Goal: Contribute content

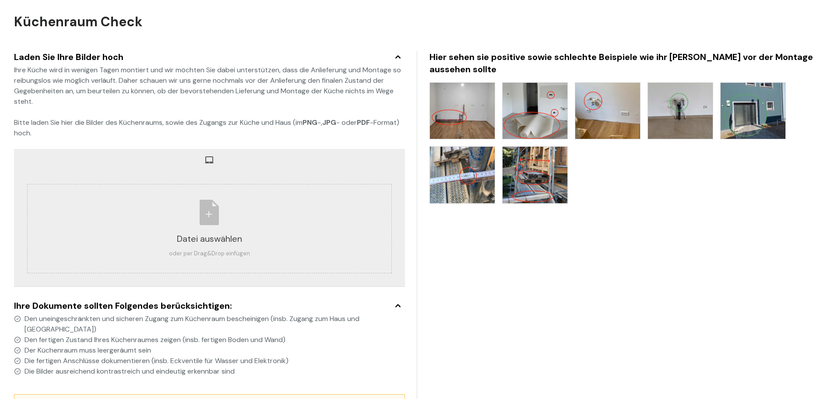
click at [397, 57] on icon at bounding box center [398, 57] width 14 height 11
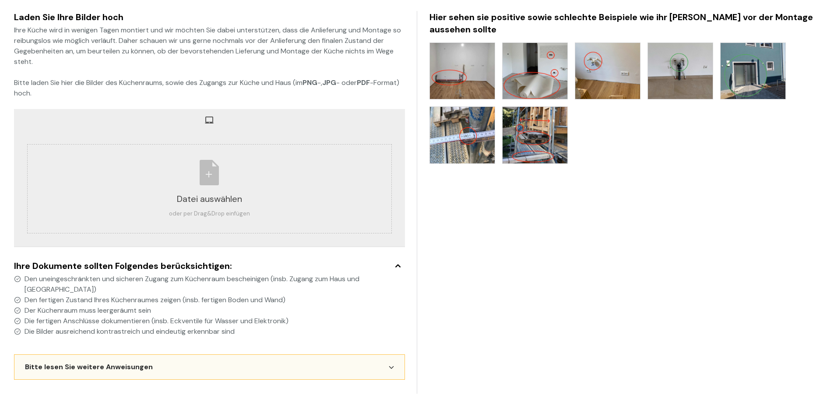
click at [393, 367] on icon at bounding box center [391, 367] width 5 height 3
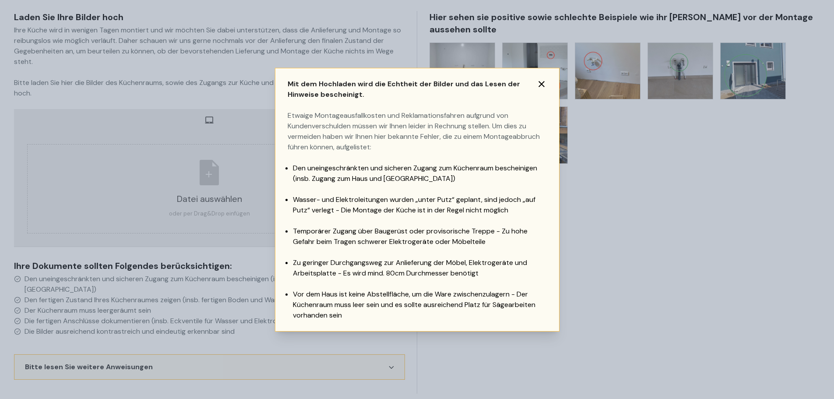
click at [541, 84] on icon at bounding box center [542, 84] width 6 height 6
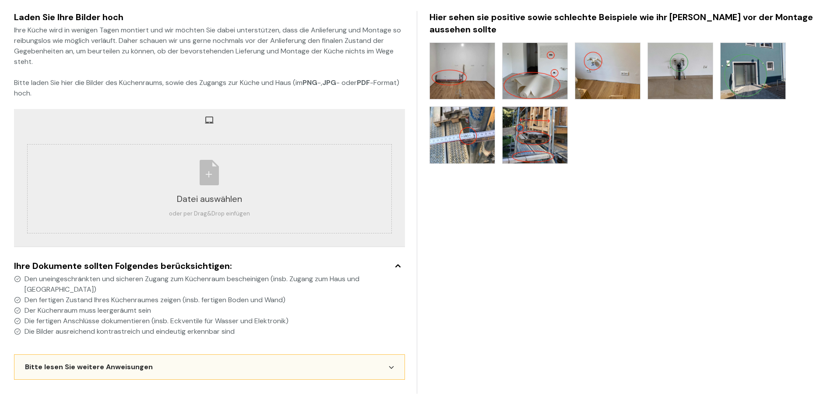
click at [208, 290] on span "Den uneingeschränkten und sicheren Zugang zum Küchenraum bescheinigen (insb. Zu…" at bounding box center [215, 284] width 381 height 21
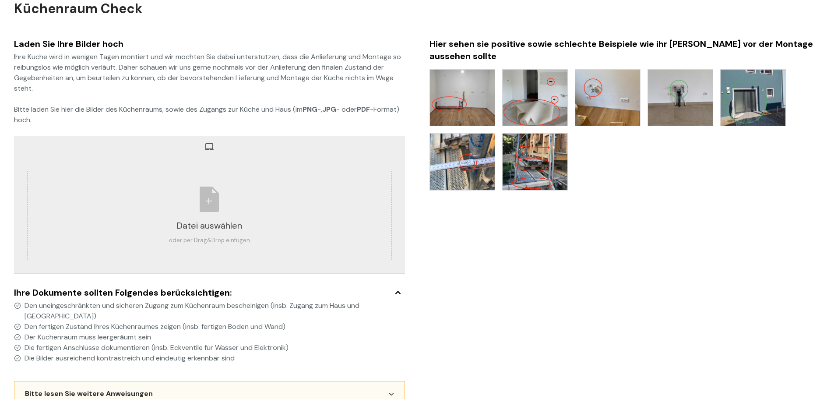
scroll to position [0, 0]
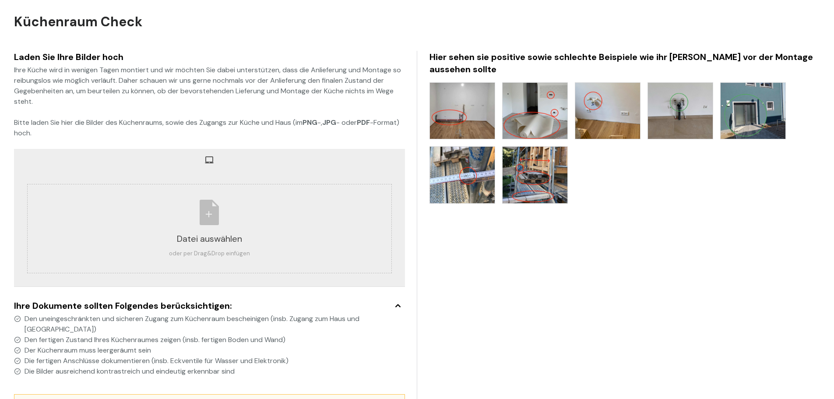
click at [113, 131] on div "Ihre Küche wird in wenigen Tagen montiert und wir möchten Sie dabei unterstütze…" at bounding box center [209, 102] width 391 height 74
click at [113, 122] on div "Ihre Küche wird in wenigen Tagen montiert und wir möchten Sie dabei unterstütze…" at bounding box center [209, 102] width 391 height 74
click at [115, 137] on div "Ihre Küche wird in wenigen Tagen montiert und wir möchten Sie dabei unterstütze…" at bounding box center [209, 102] width 391 height 74
click at [117, 127] on div "Ihre Küche wird in wenigen Tagen montiert und wir möchten Sie dabei unterstütze…" at bounding box center [209, 102] width 391 height 74
click at [120, 135] on div "Ihre Küche wird in wenigen Tagen montiert und wir möchten Sie dabei unterstütze…" at bounding box center [209, 102] width 391 height 74
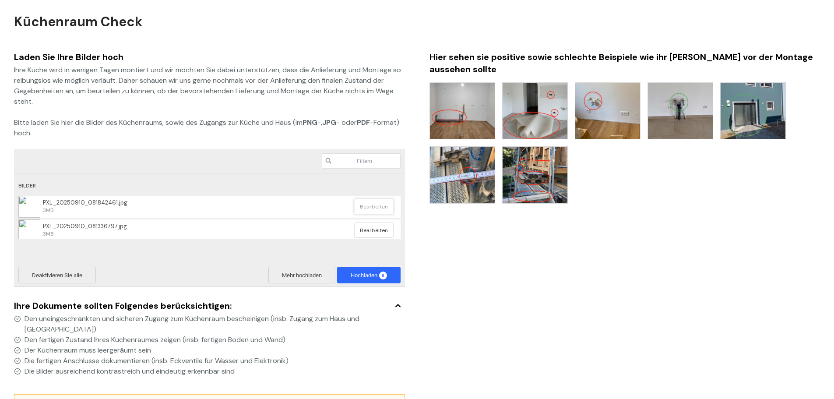
click at [368, 208] on span "Bearbeiten" at bounding box center [373, 206] width 39 height 15
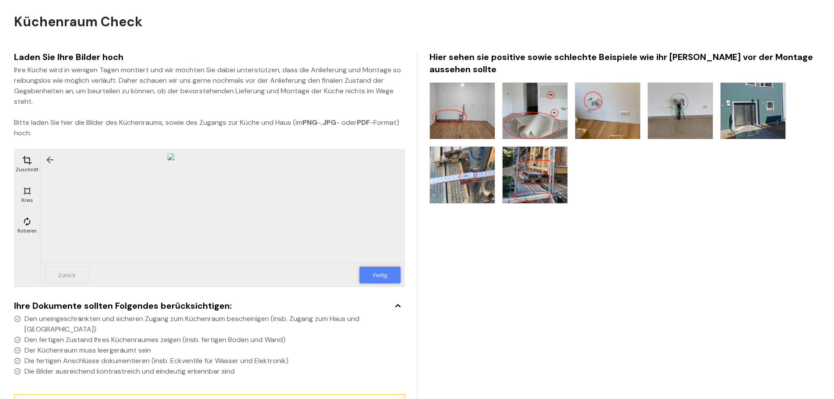
click at [378, 276] on span "Fertig" at bounding box center [380, 275] width 41 height 17
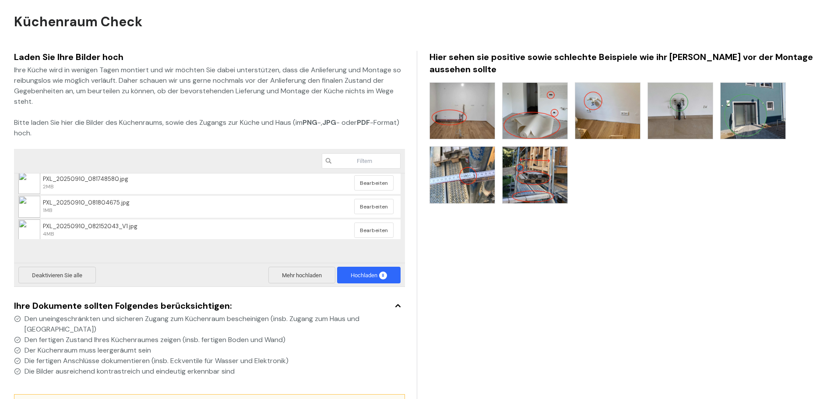
scroll to position [150, 0]
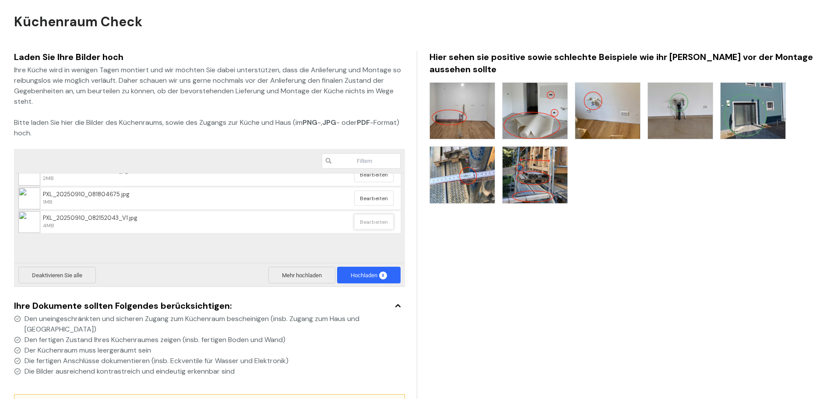
click at [373, 219] on span "Bearbeiten" at bounding box center [373, 221] width 39 height 15
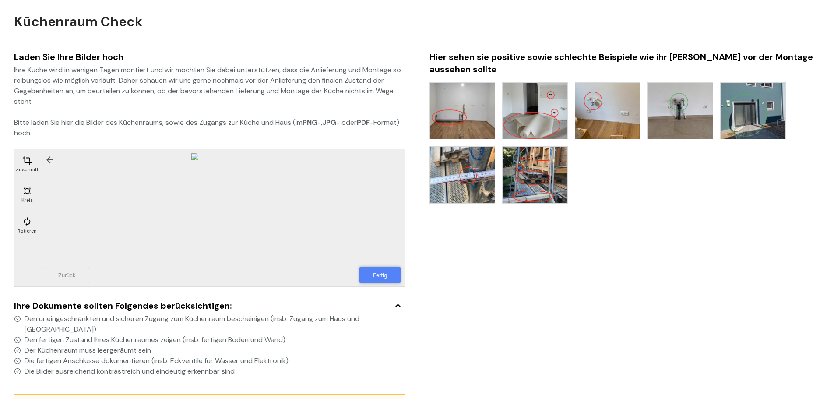
click at [386, 277] on span "Fertig" at bounding box center [380, 275] width 41 height 17
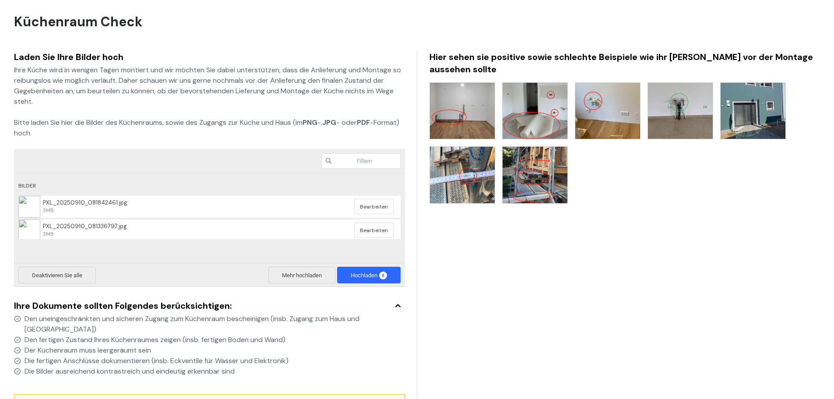
scroll to position [40, 0]
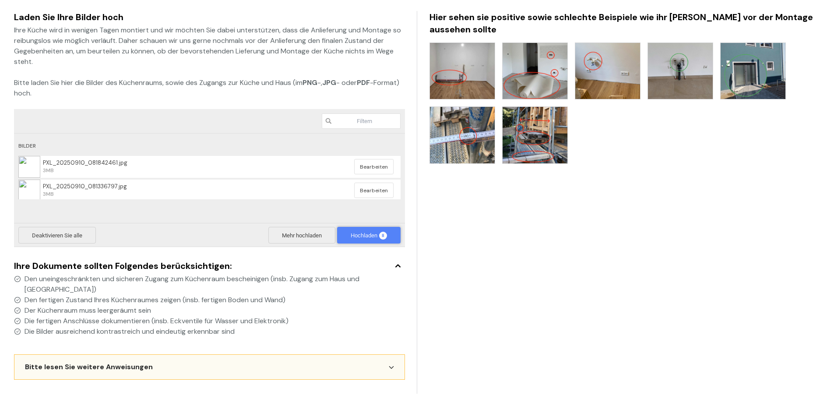
click at [363, 233] on span "Hochladen 8" at bounding box center [369, 235] width 36 height 7
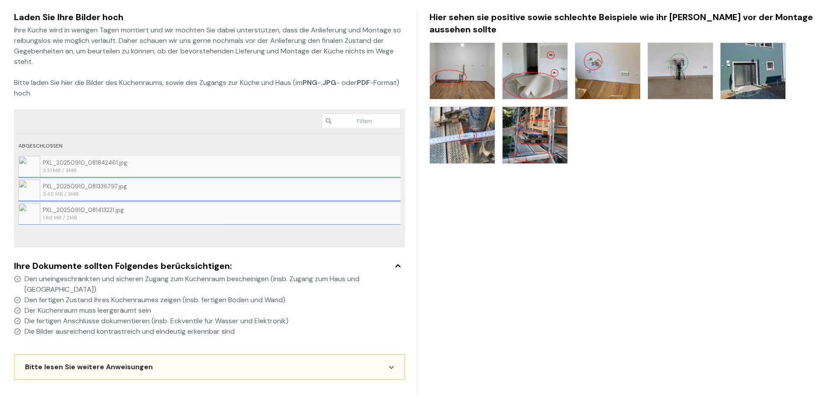
scroll to position [0, 0]
